Goal: Navigation & Orientation: Understand site structure

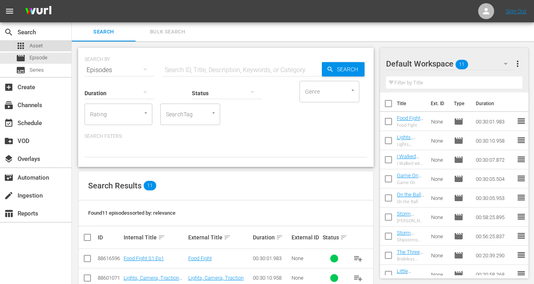
click at [35, 44] on span "Asset" at bounding box center [36, 46] width 13 height 8
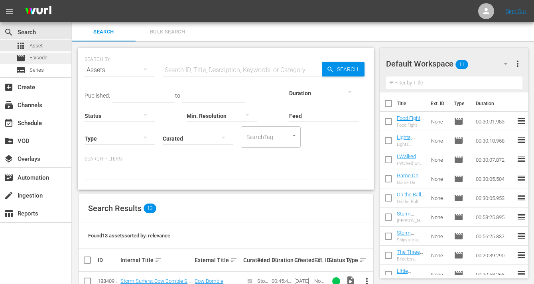
click at [38, 53] on div "movie Episode" at bounding box center [32, 58] width 32 height 11
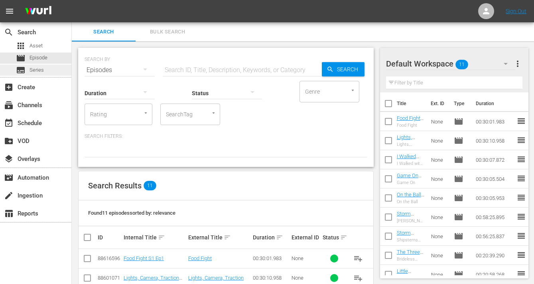
click at [40, 67] on span "Series" at bounding box center [37, 70] width 14 height 8
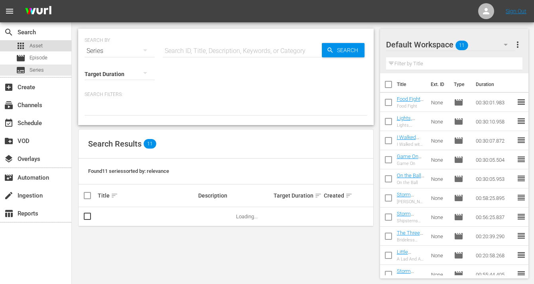
click at [37, 49] on span "Asset" at bounding box center [36, 46] width 13 height 8
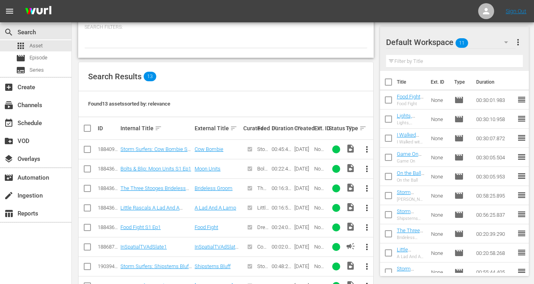
scroll to position [256, 0]
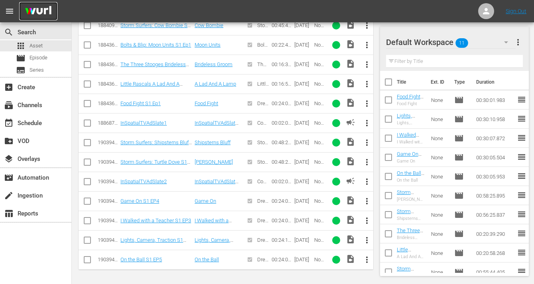
click at [38, 8] on img at bounding box center [38, 11] width 38 height 19
